Goal: Task Accomplishment & Management: Use online tool/utility

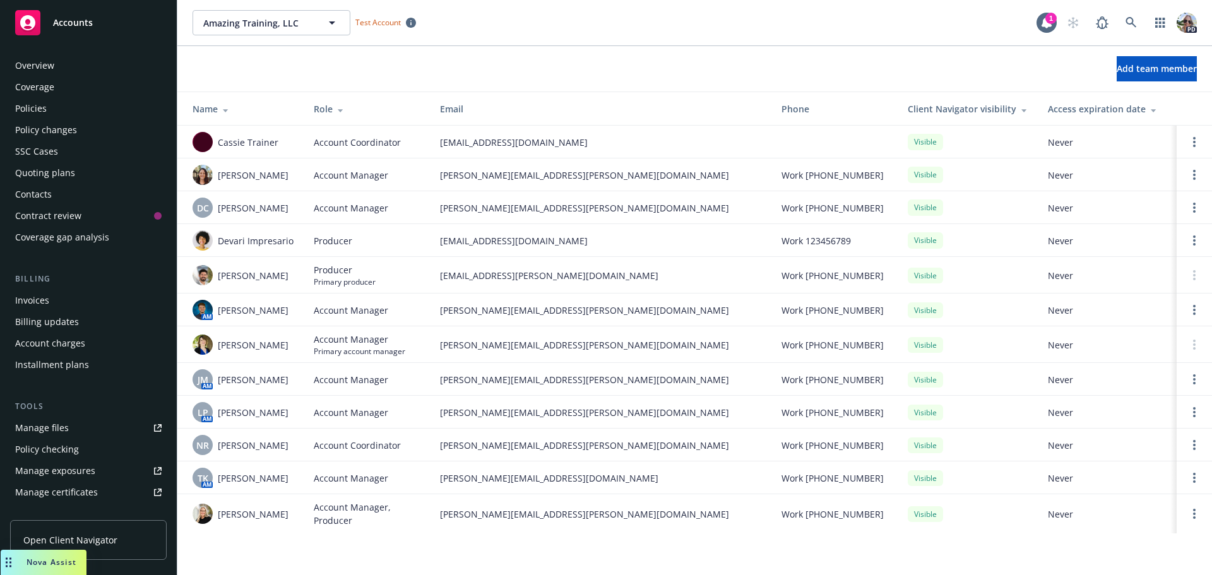
click at [27, 105] on div "Policies" at bounding box center [31, 108] width 32 height 20
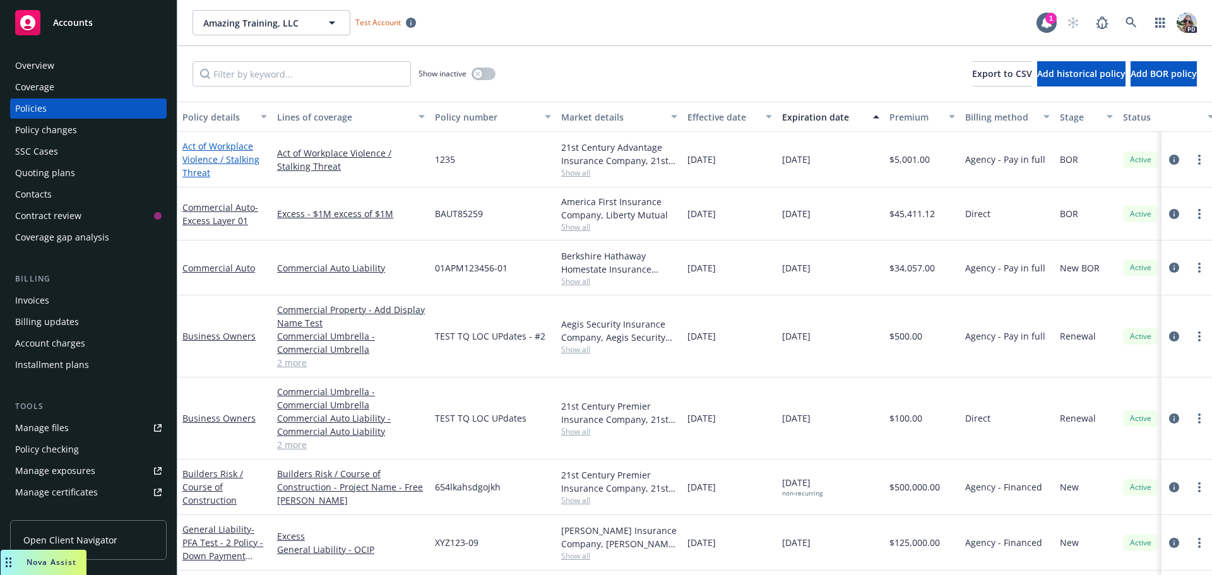
click at [201, 149] on link "Act of Workplace Violence / Stalking Threat" at bounding box center [220, 159] width 77 height 38
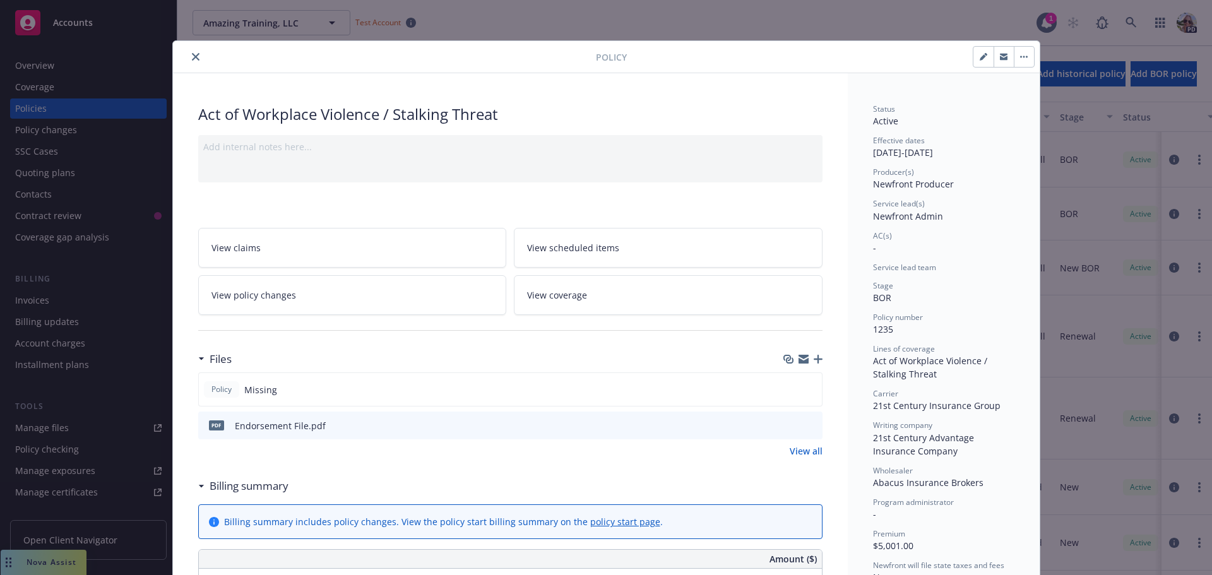
click at [249, 304] on link "View policy changes" at bounding box center [352, 295] width 309 height 40
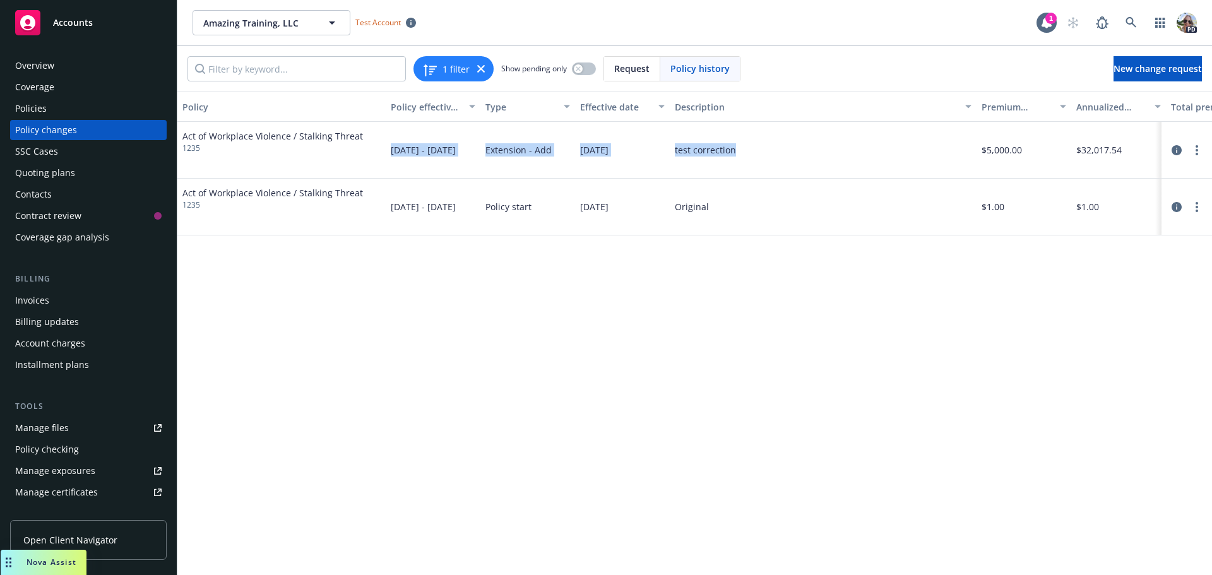
drag, startPoint x: 336, startPoint y: 166, endPoint x: 769, endPoint y: 134, distance: 434.1
click at [769, 134] on div "Act of Workplace Violence / Stalking Threat 1235 10/01/2024 - 10/01/2025 Extens…" at bounding box center [791, 150] width 1228 height 57
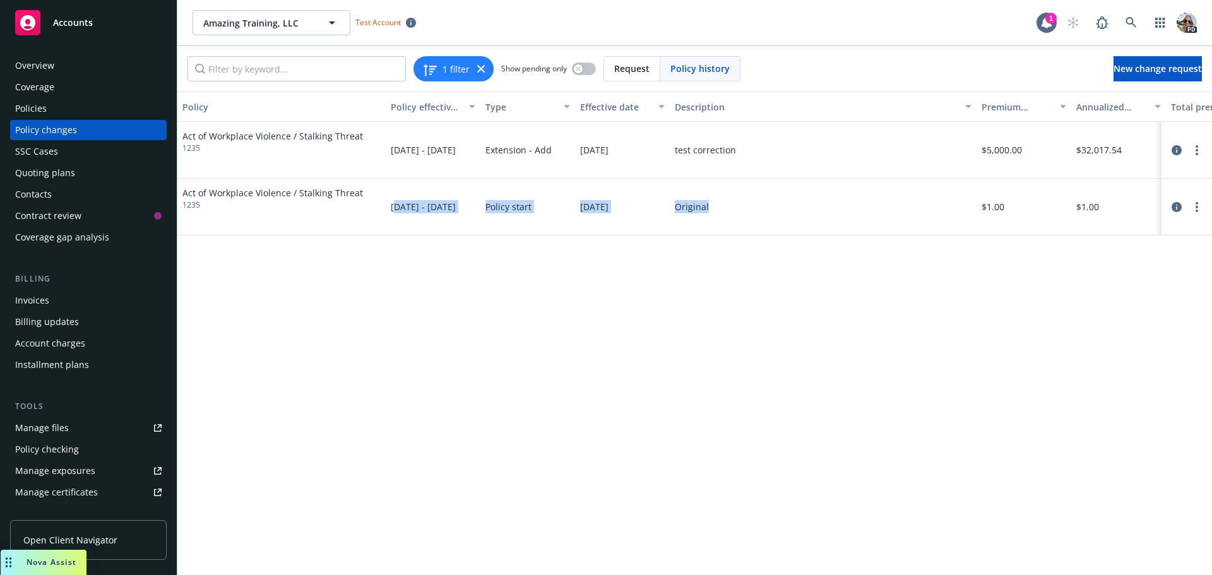
drag, startPoint x: 396, startPoint y: 205, endPoint x: 871, endPoint y: 202, distance: 474.6
click at [871, 202] on div "Act of Workplace Violence / Stalking Threat 1235 10/01/2024 - 10/01/2025 Policy…" at bounding box center [791, 207] width 1228 height 57
click at [43, 109] on div "Policies" at bounding box center [31, 108] width 32 height 20
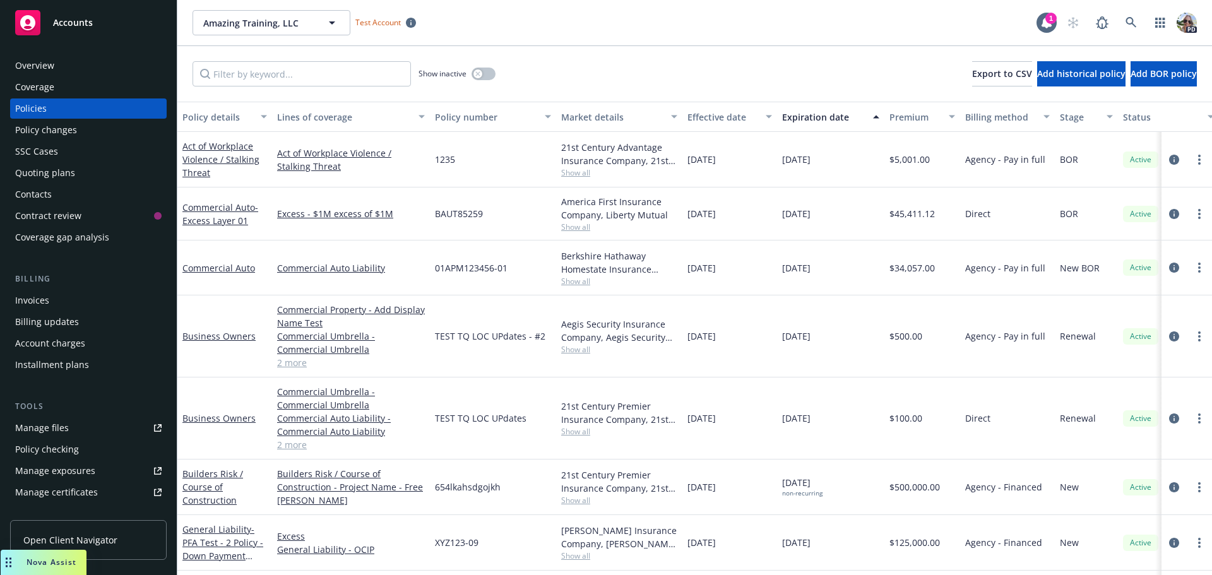
click at [47, 129] on div "Policy changes" at bounding box center [46, 130] width 62 height 20
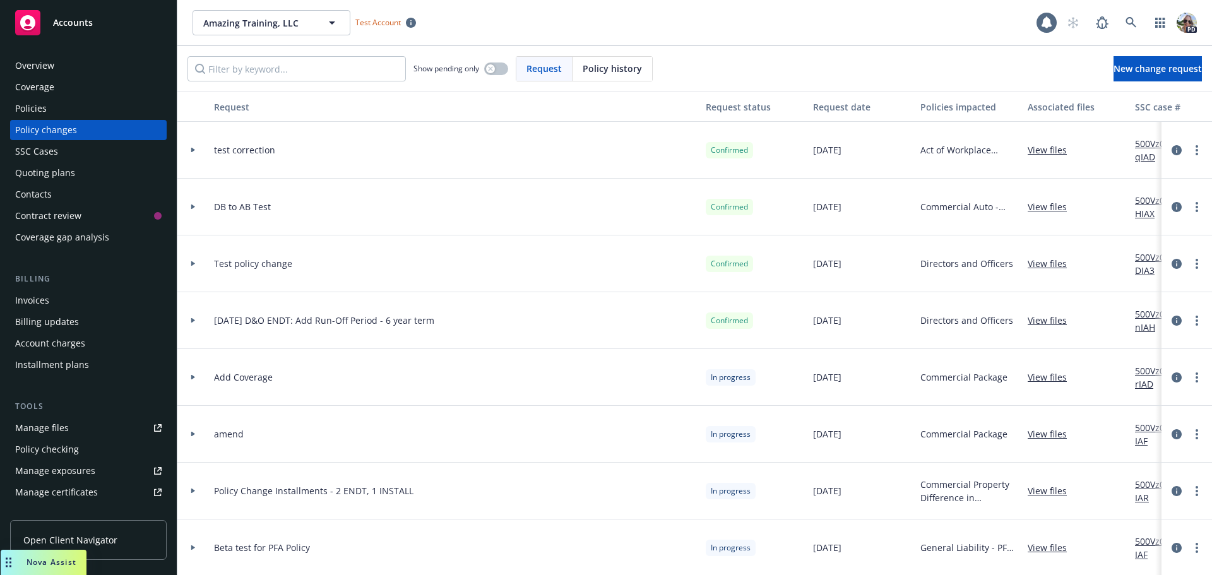
click at [45, 177] on div "Quoting plans" at bounding box center [45, 173] width 60 height 20
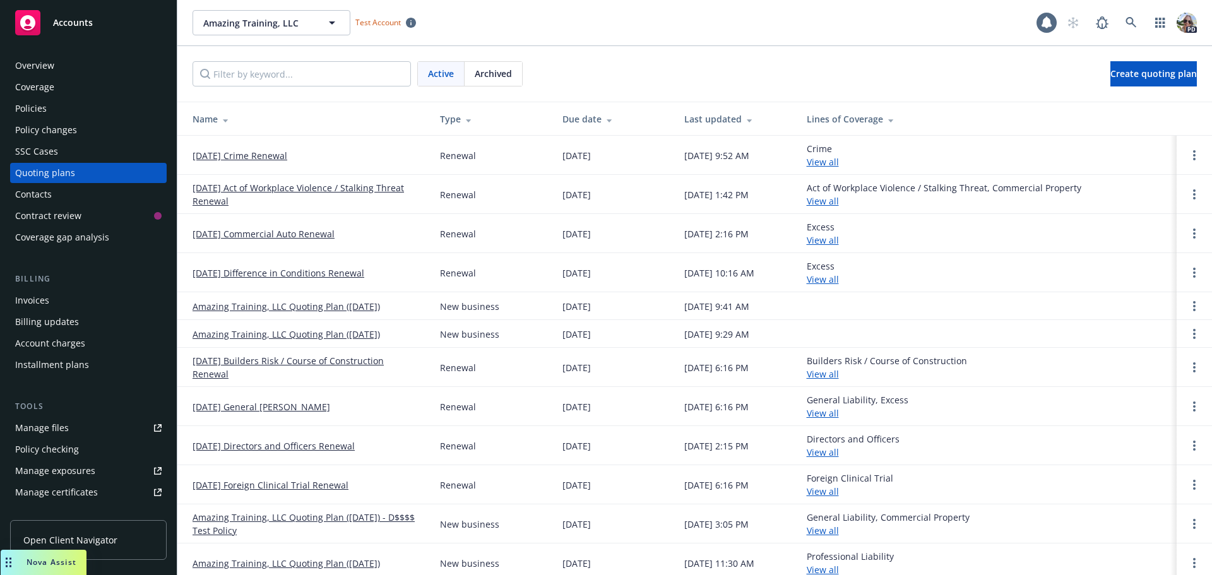
click at [239, 154] on link "[DATE] Crime Renewal" at bounding box center [239, 155] width 95 height 13
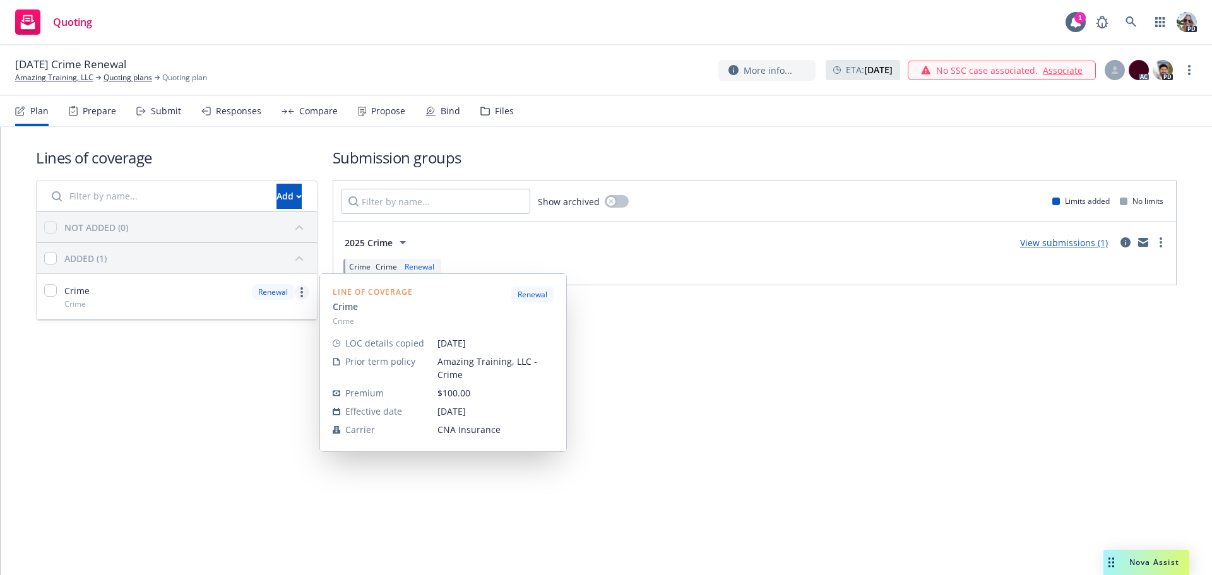
click at [302, 295] on icon "more" at bounding box center [301, 292] width 3 height 10
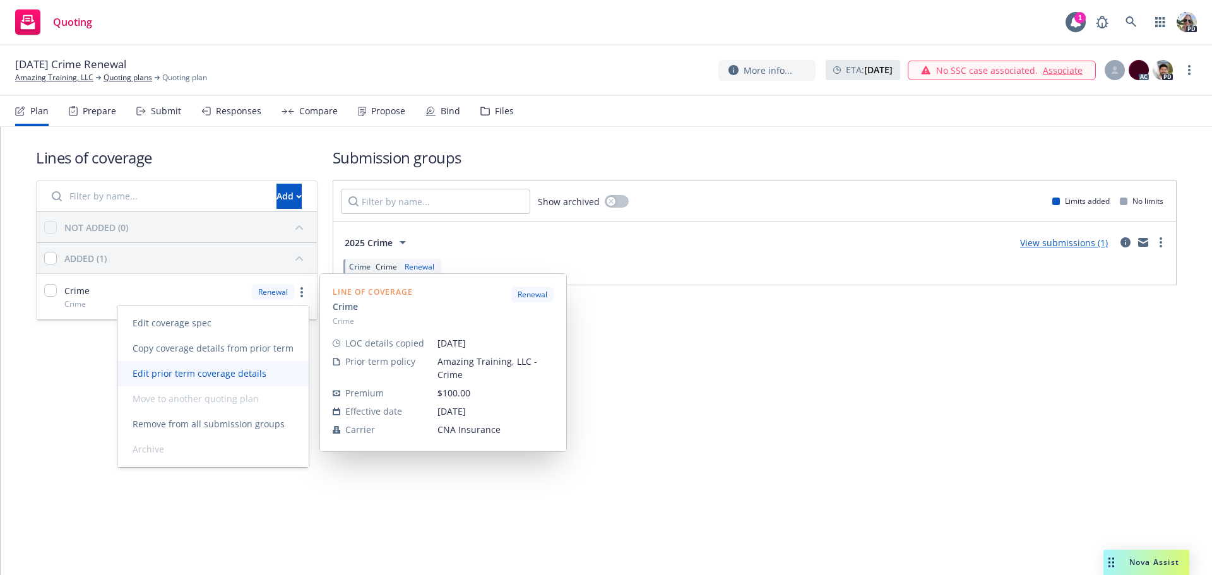
click at [191, 373] on span "Edit prior term coverage details" at bounding box center [199, 373] width 164 height 12
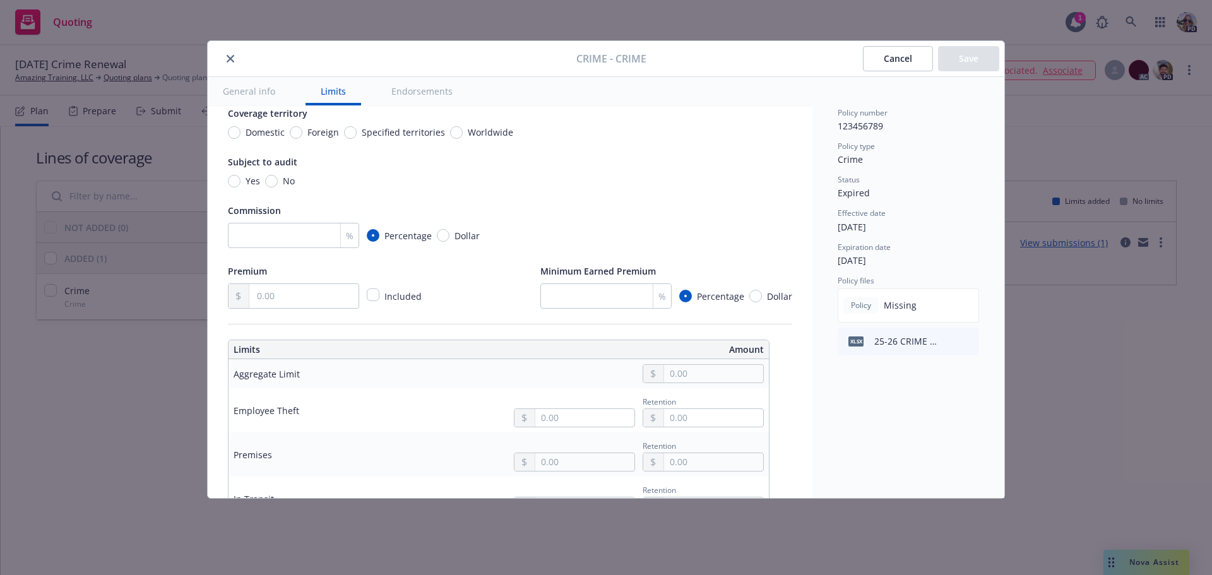
scroll to position [126, 0]
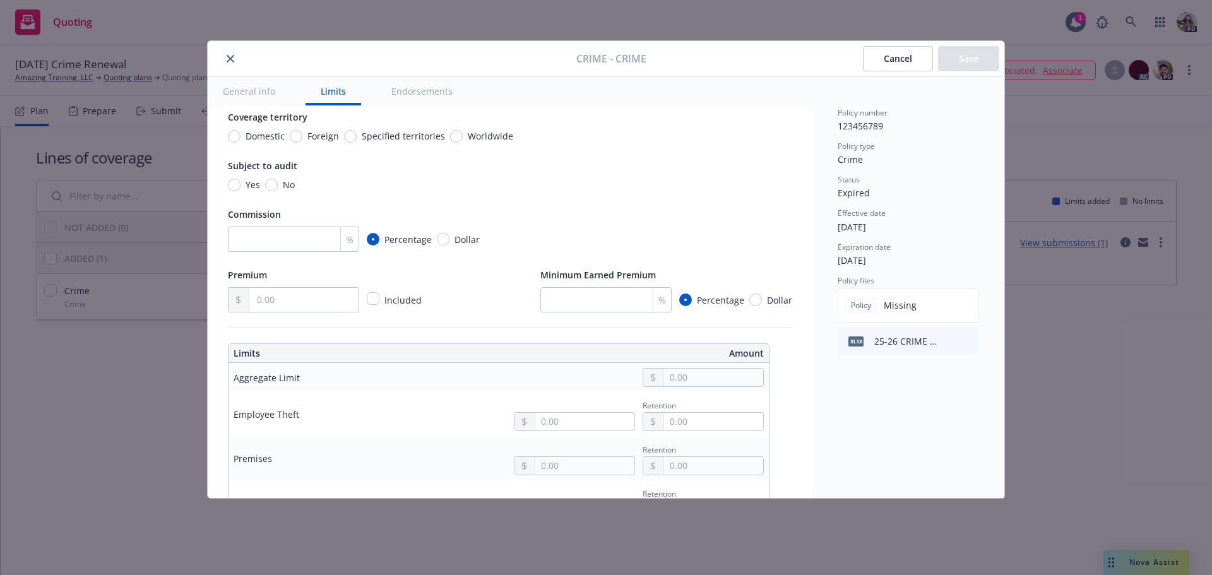
click at [230, 57] on icon "close" at bounding box center [231, 59] width 8 height 8
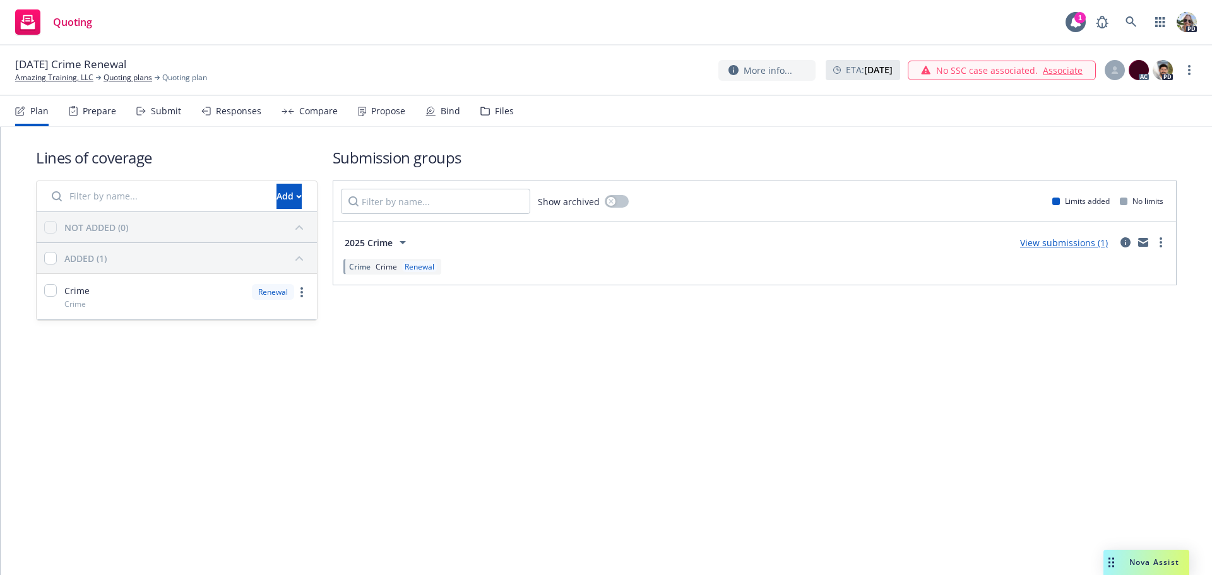
click at [240, 109] on div "Responses" at bounding box center [238, 111] width 45 height 10
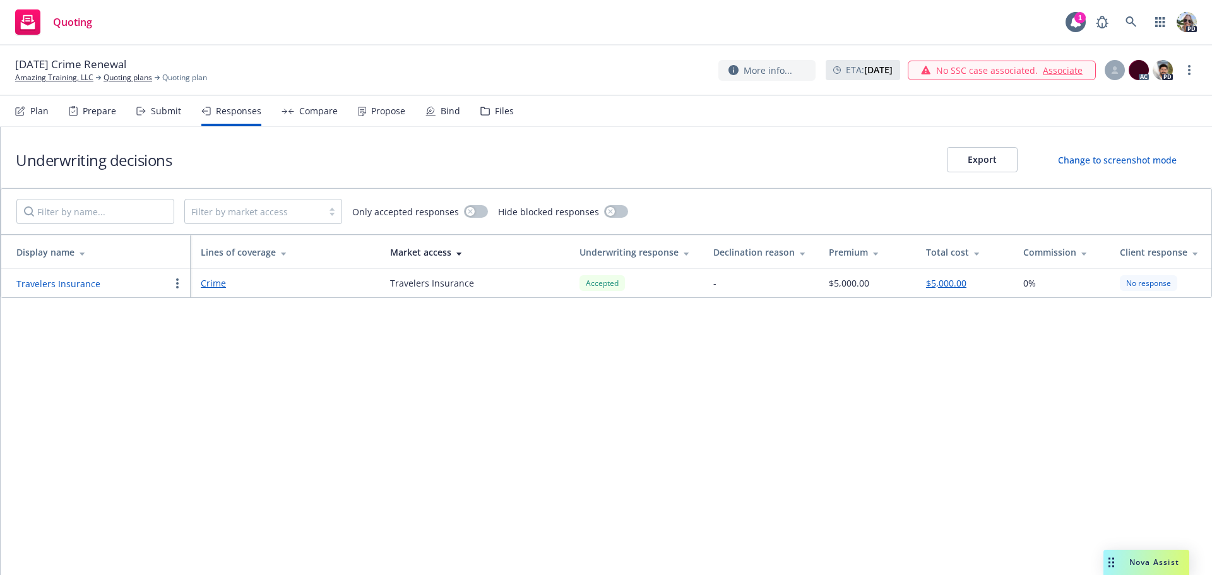
click at [153, 117] on div "Submit" at bounding box center [158, 111] width 45 height 30
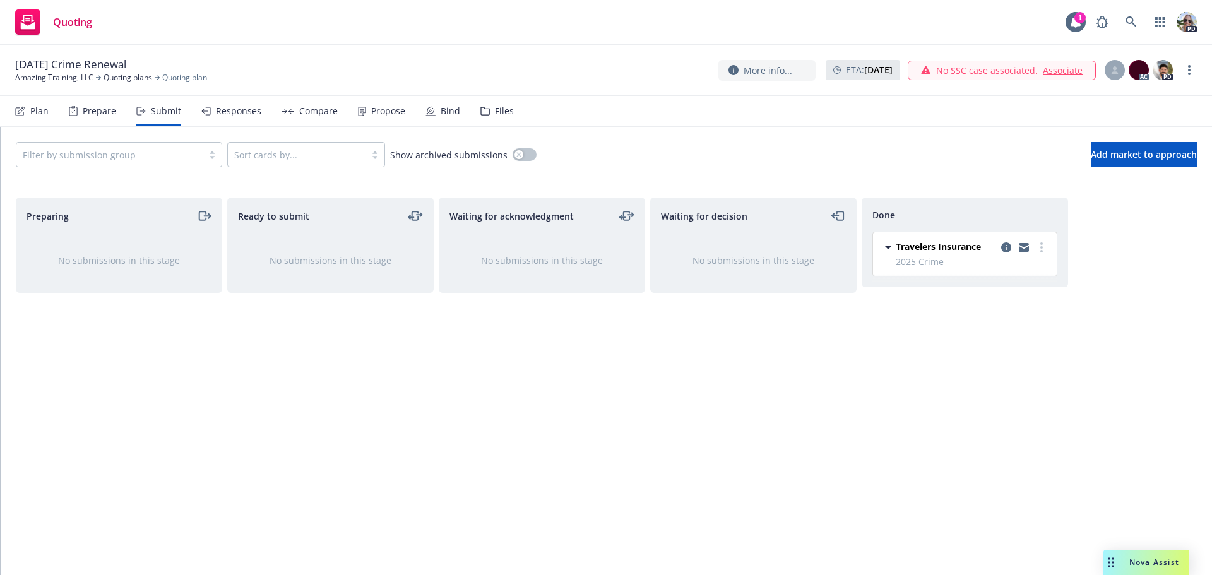
click at [234, 110] on div "Responses" at bounding box center [238, 111] width 45 height 10
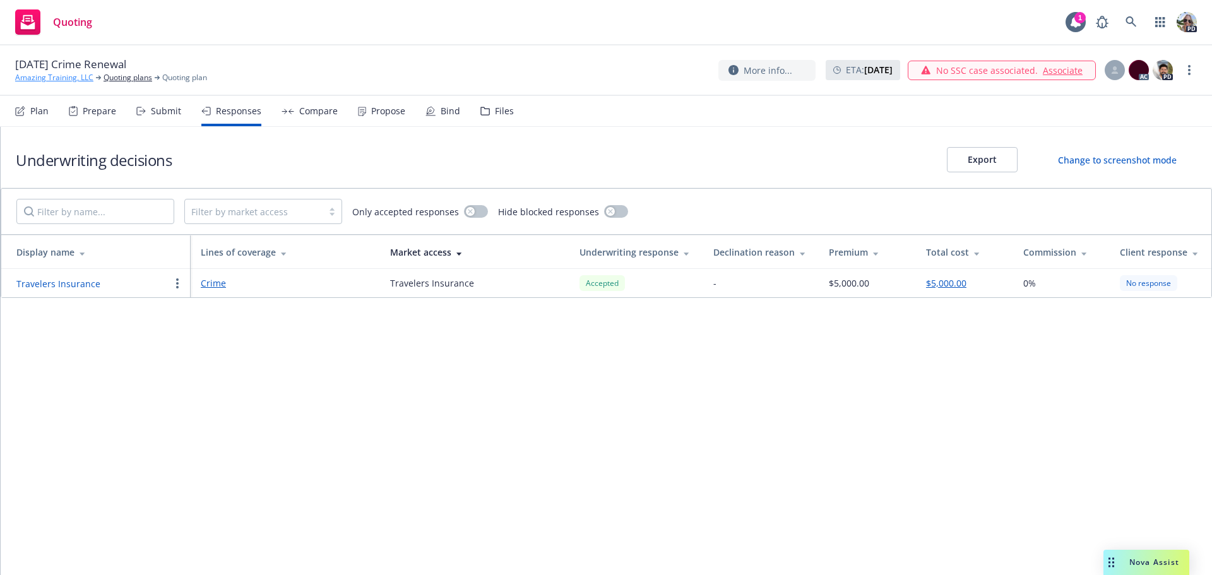
click at [29, 78] on link "Amazing Training, LLC" at bounding box center [54, 77] width 78 height 11
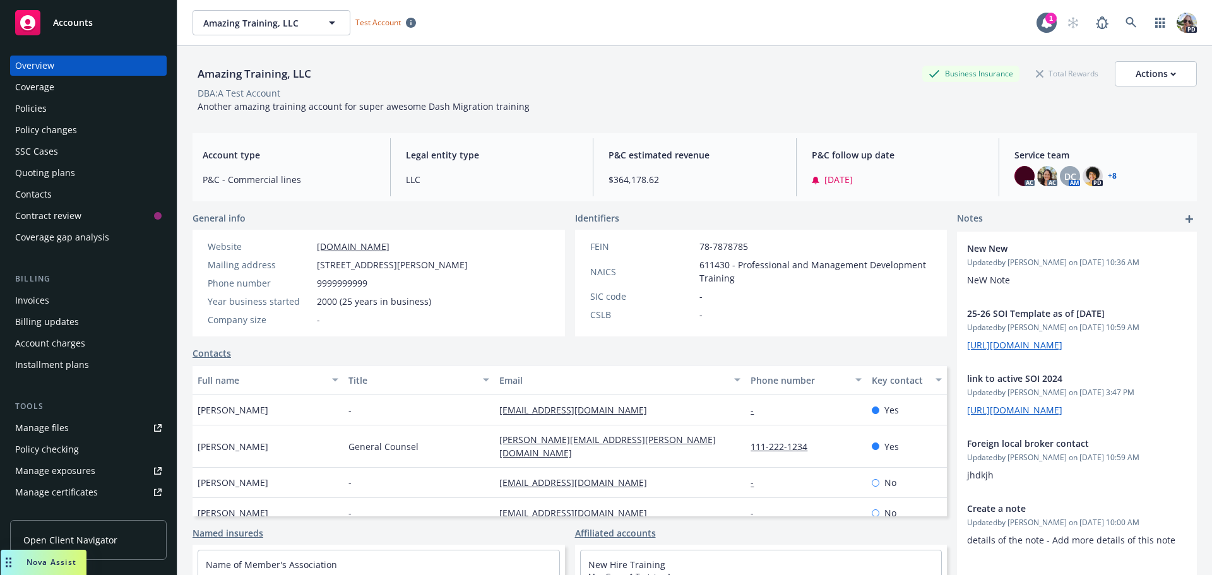
click at [69, 237] on div "Coverage gap analysis" at bounding box center [62, 237] width 94 height 20
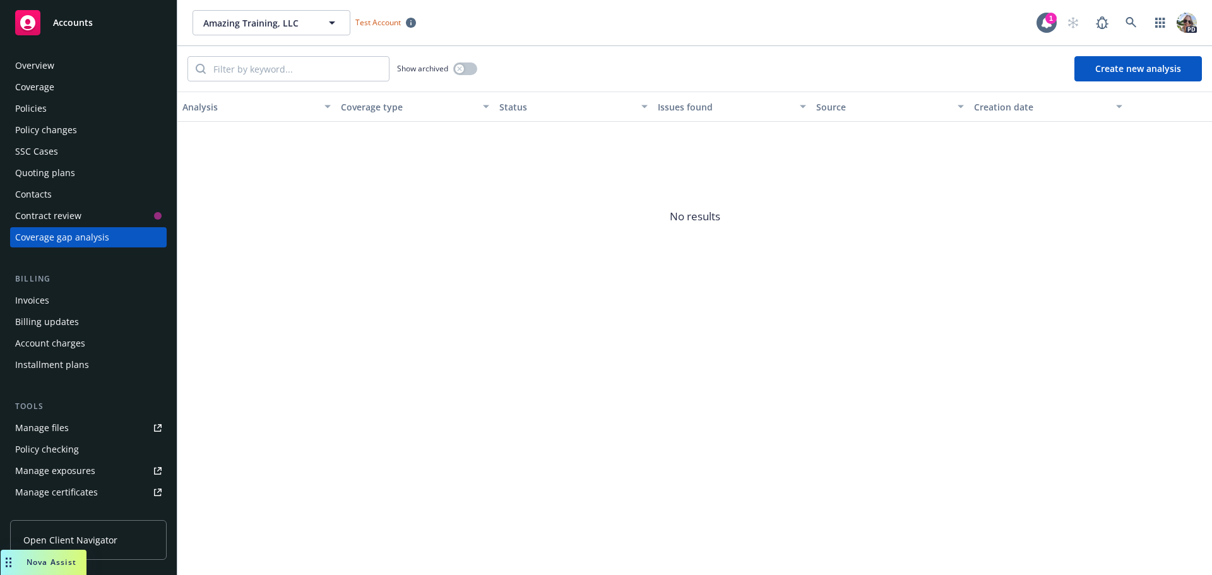
click at [1130, 59] on button "Create new analysis" at bounding box center [1137, 68] width 127 height 25
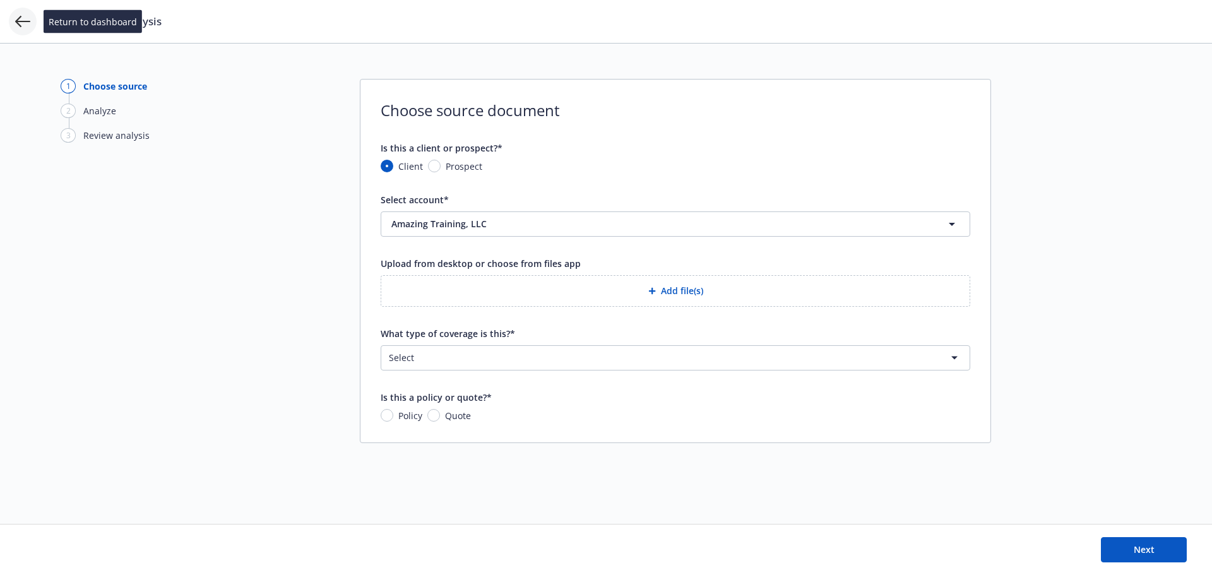
click at [23, 20] on icon at bounding box center [22, 21] width 15 height 15
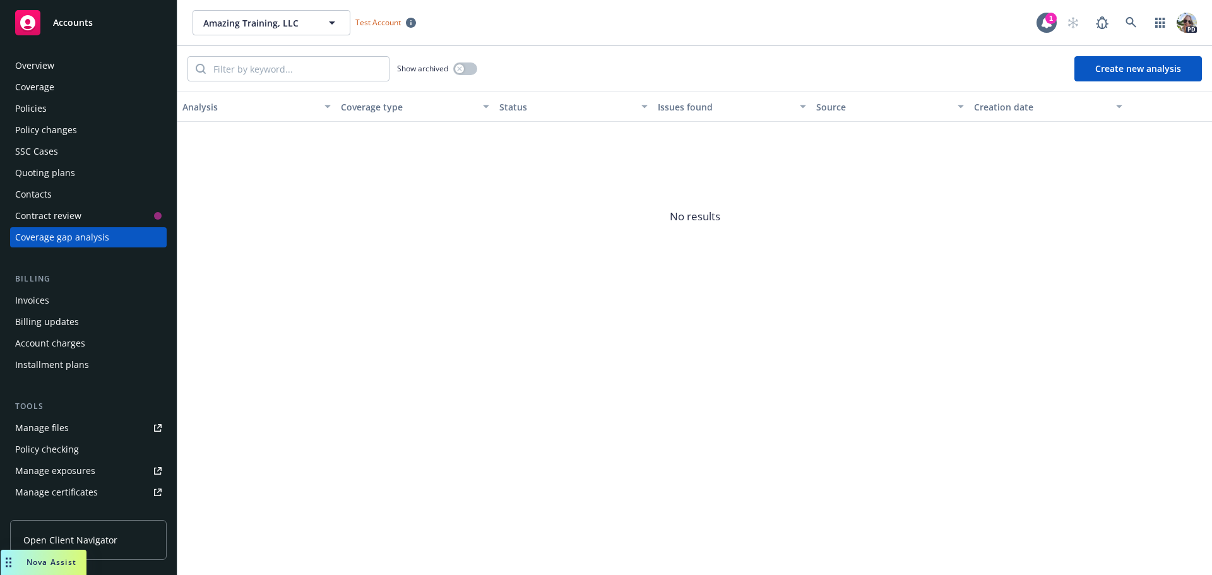
click at [66, 28] on span "Accounts" at bounding box center [73, 23] width 40 height 10
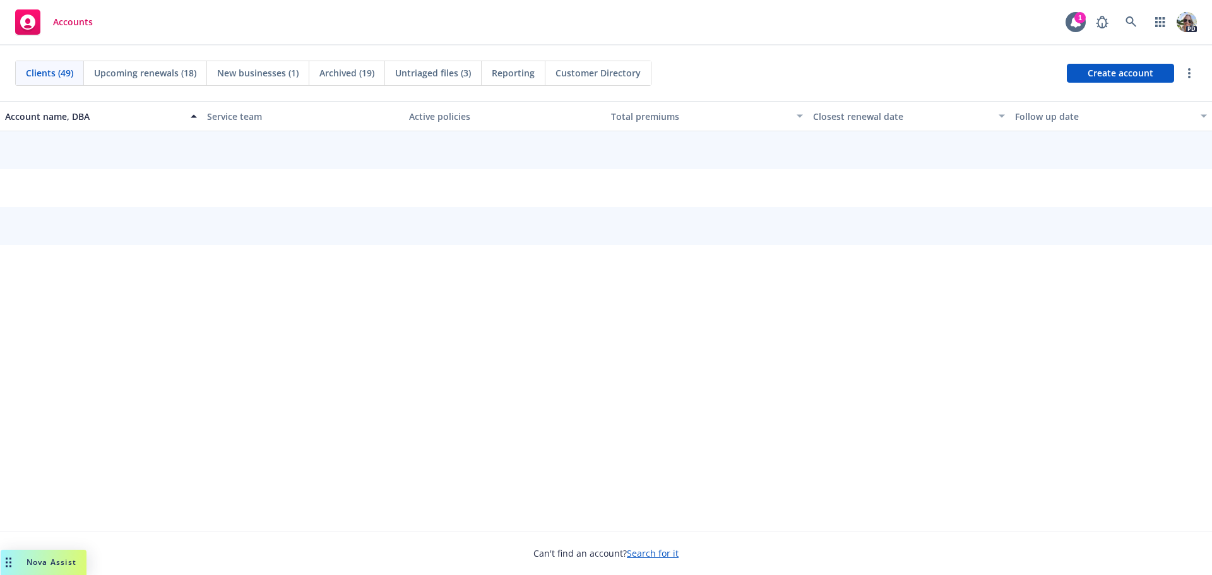
click at [502, 73] on span "Reporting" at bounding box center [513, 72] width 43 height 13
